Goal: Transaction & Acquisition: Purchase product/service

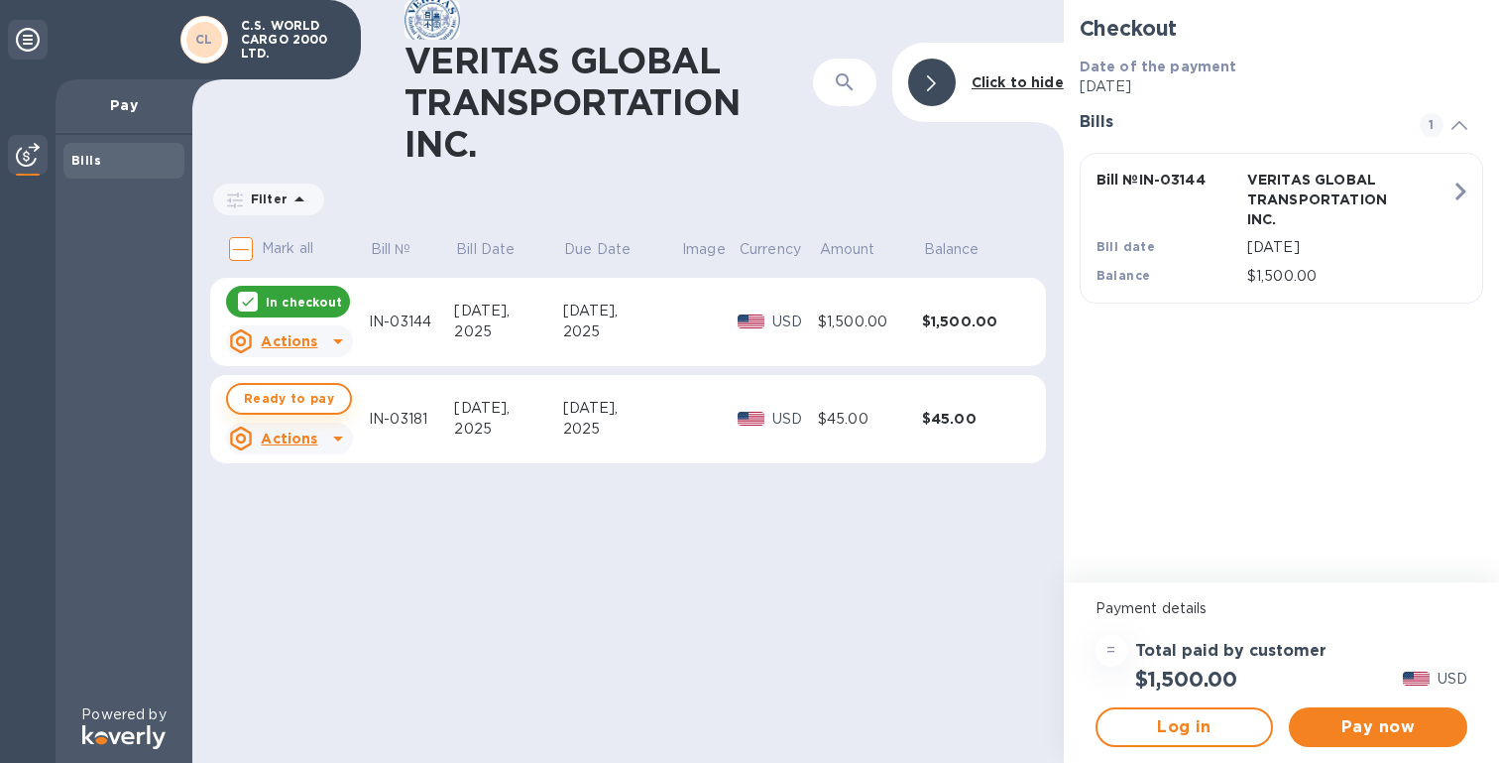
click at [252, 397] on span "Ready to pay" at bounding box center [289, 399] width 90 height 24
checkbox input "true"
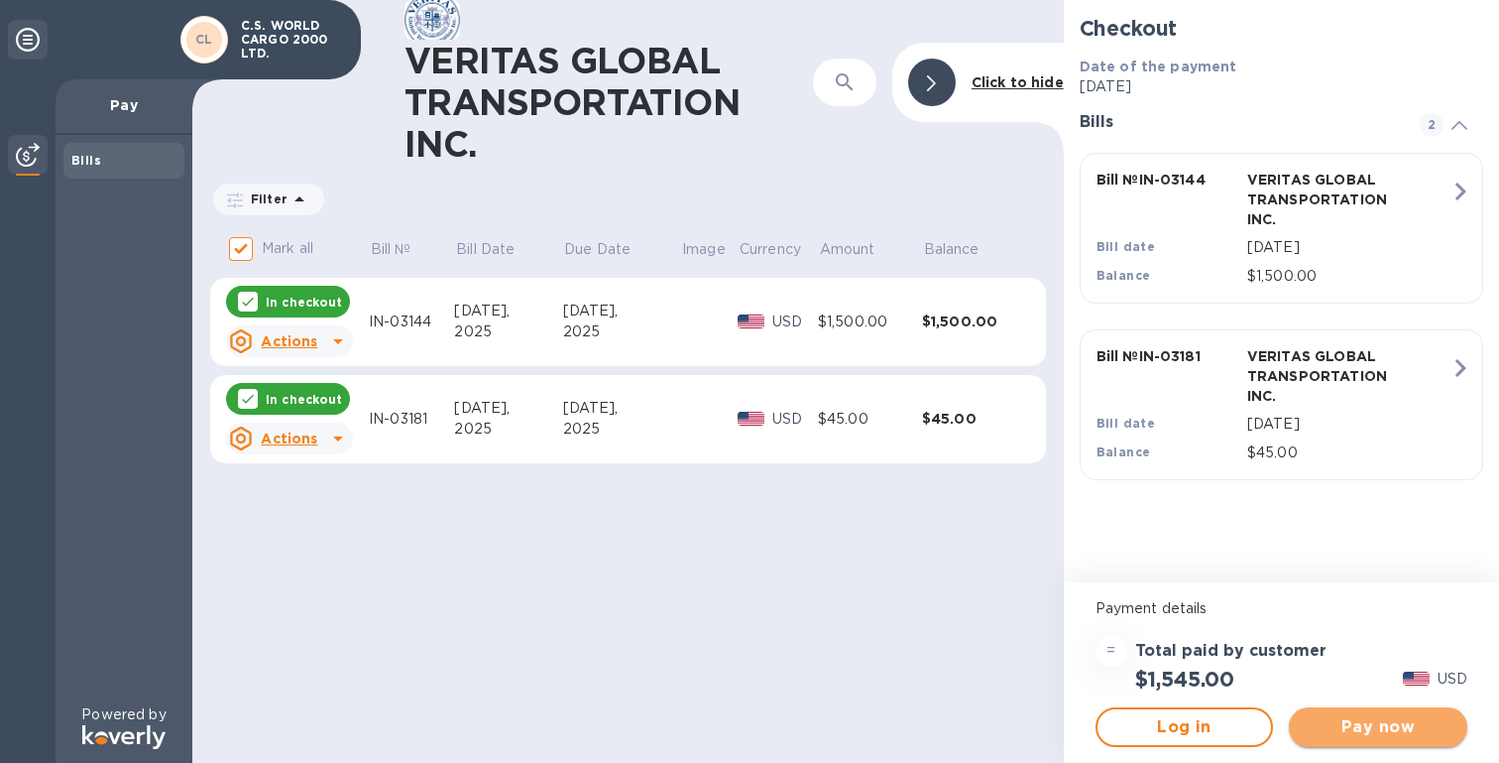
click at [1384, 736] on span "Pay now" at bounding box center [1378, 727] width 147 height 24
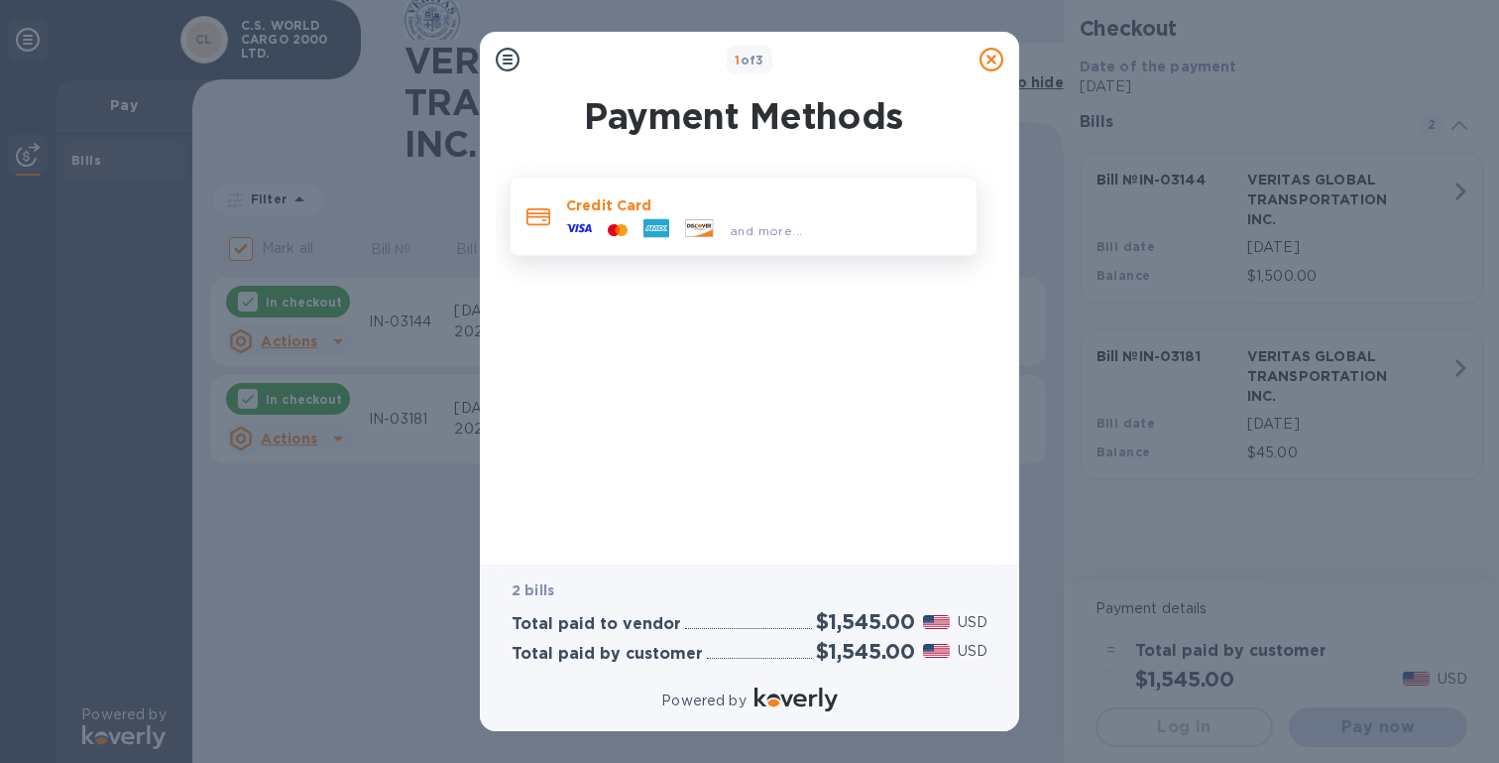
click at [795, 229] on span "and more..." at bounding box center [766, 230] width 72 height 15
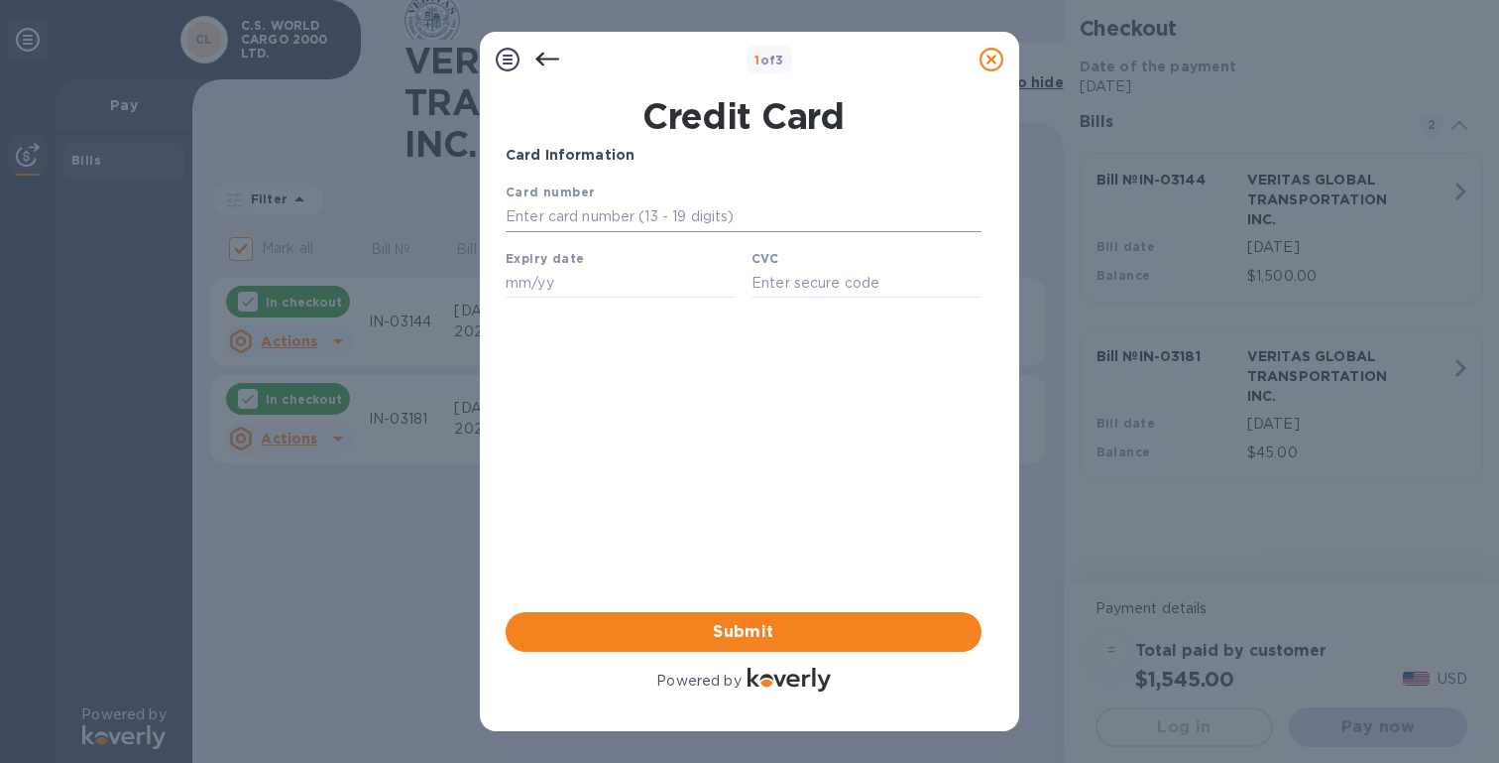
click at [674, 208] on input "text" at bounding box center [744, 217] width 476 height 30
click at [542, 56] on icon at bounding box center [548, 60] width 24 height 24
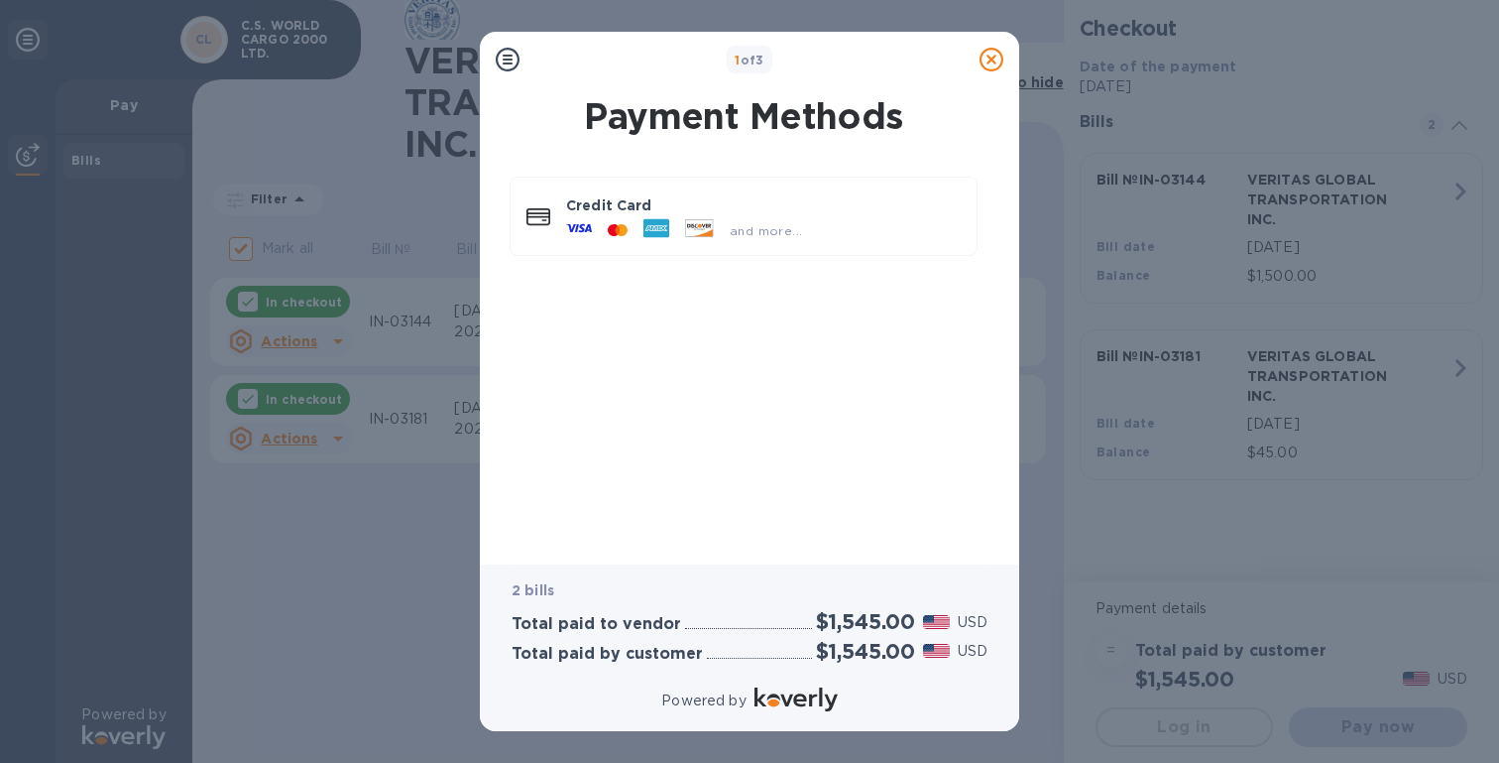
click at [461, 528] on div "1 of 3 Payment Methods Credit Card and more... 2 bills Total paid to vendor $1,…" at bounding box center [749, 381] width 1499 height 763
click at [671, 246] on div "Credit Card and more..." at bounding box center [744, 215] width 450 height 61
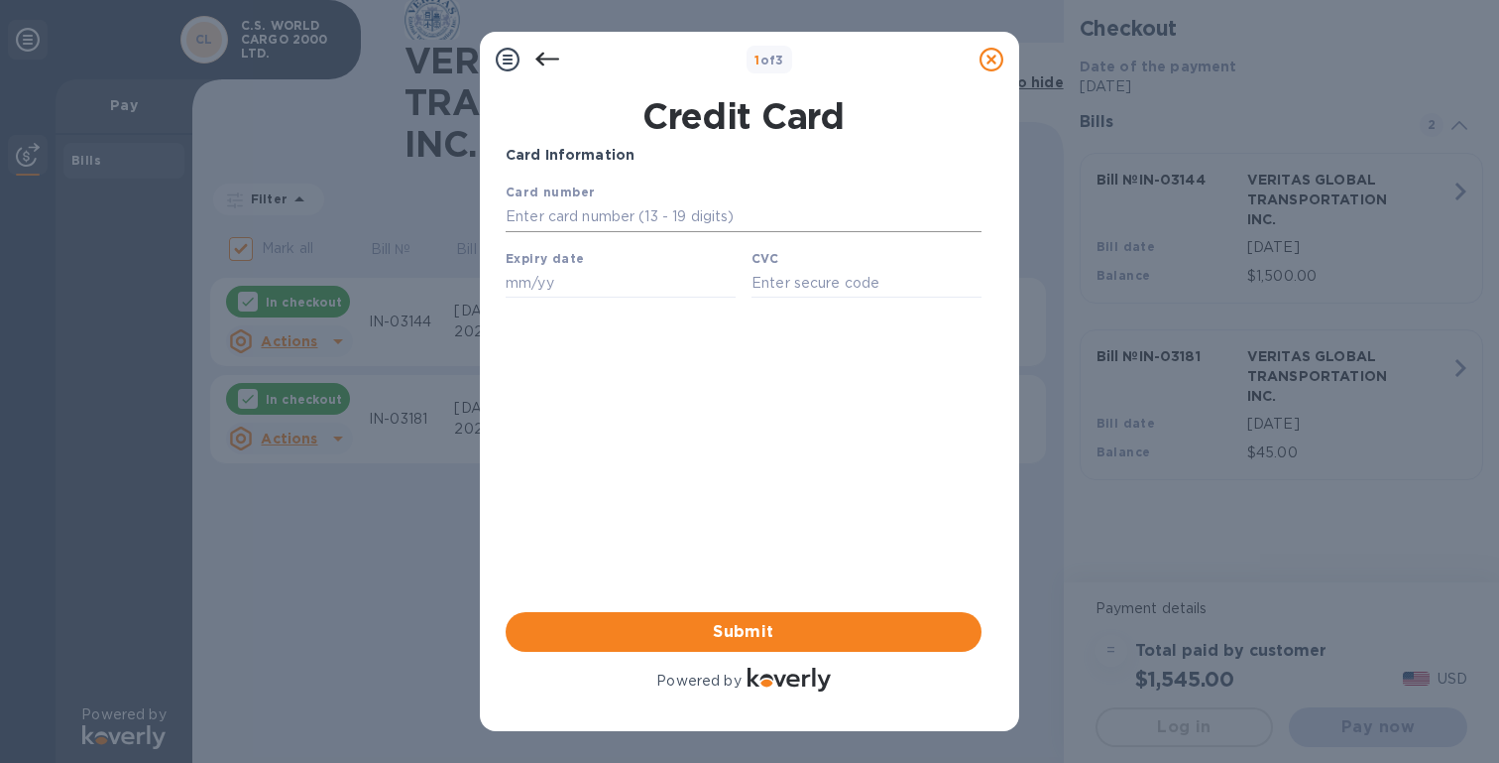
click at [652, 223] on input "text" at bounding box center [744, 217] width 476 height 30
